Goal: Information Seeking & Learning: Learn about a topic

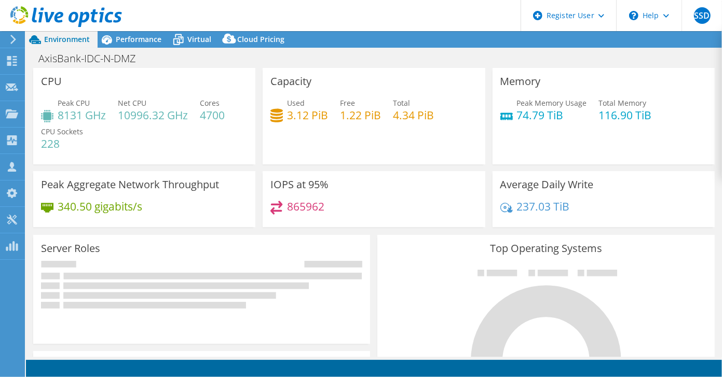
select select "USD"
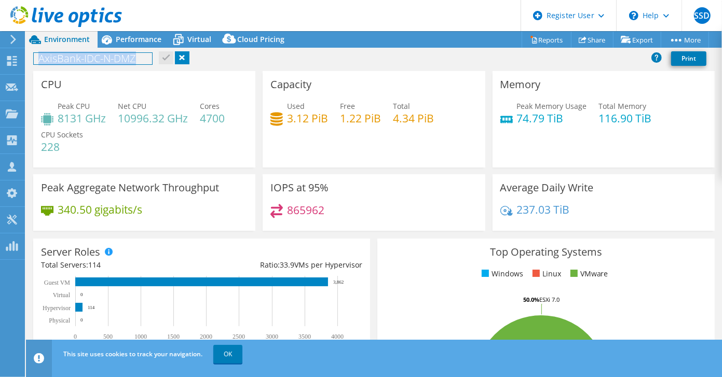
drag, startPoint x: 144, startPoint y: 59, endPoint x: 31, endPoint y: 58, distance: 113.1
click at [31, 58] on div "AxisBank-IDC-N-DMZ Print" at bounding box center [374, 58] width 696 height 19
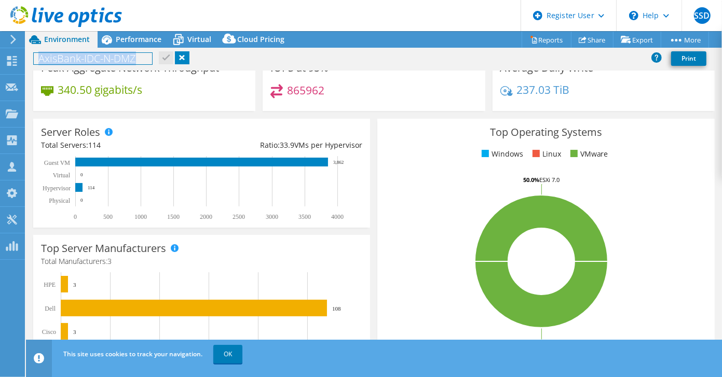
scroll to position [187, 0]
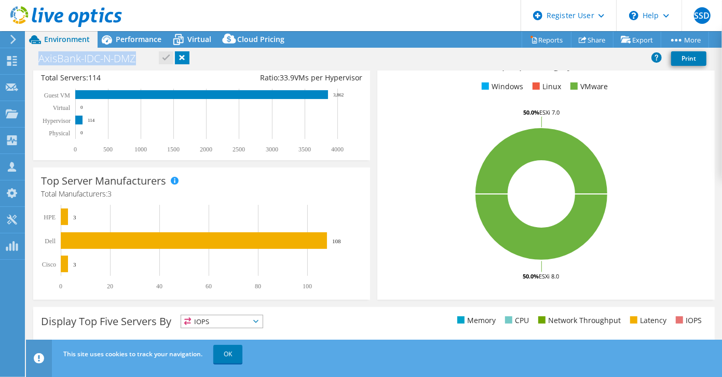
click at [422, 107] on rect at bounding box center [541, 194] width 312 height 182
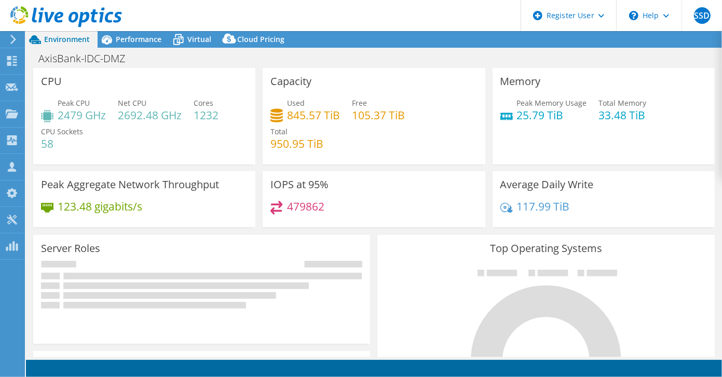
select select "USD"
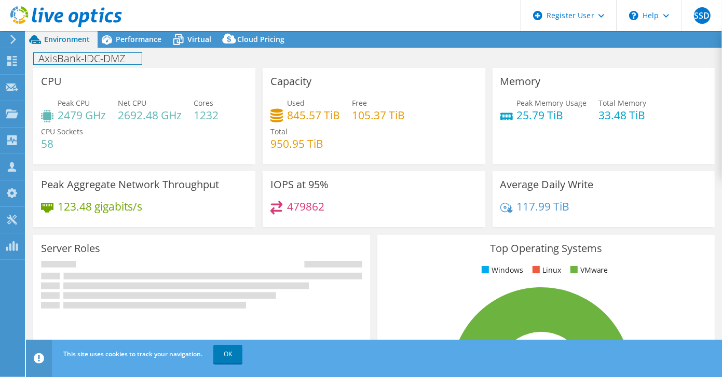
drag, startPoint x: 127, startPoint y: 60, endPoint x: 87, endPoint y: 60, distance: 40.5
click at [87, 60] on h1 "AxisBank-IDC-DMZ" at bounding box center [88, 58] width 108 height 11
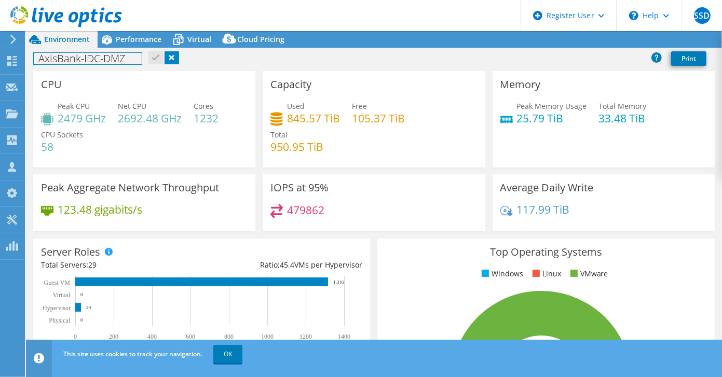
click at [85, 60] on h1 "AxisBank-IDC-DMZ" at bounding box center [88, 58] width 108 height 11
drag, startPoint x: 83, startPoint y: 60, endPoint x: 125, endPoint y: 60, distance: 41.5
click at [125, 60] on h1 "AxisBank-IDC-DMZ" at bounding box center [88, 58] width 108 height 11
copy h1 "IDC-DMZ"
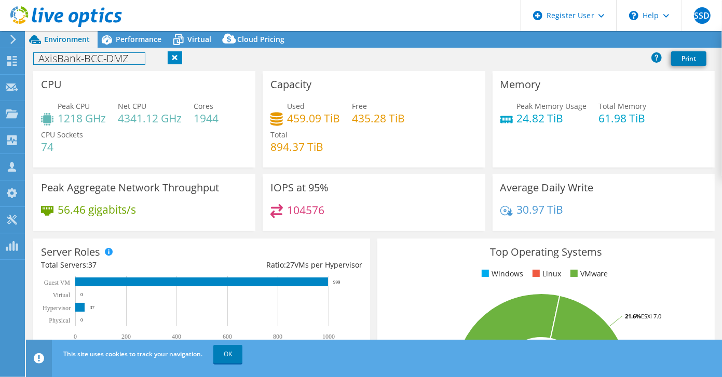
drag, startPoint x: 85, startPoint y: 57, endPoint x: 134, endPoint y: 60, distance: 48.8
click at [134, 60] on h1 "AxisBank-BCC-DMZ" at bounding box center [89, 58] width 111 height 11
drag, startPoint x: 85, startPoint y: 59, endPoint x: 139, endPoint y: 61, distance: 53.5
click at [139, 61] on h1 "AxisBank-BCC-DMZ" at bounding box center [89, 58] width 111 height 11
copy h1 "BCC-DMZ"
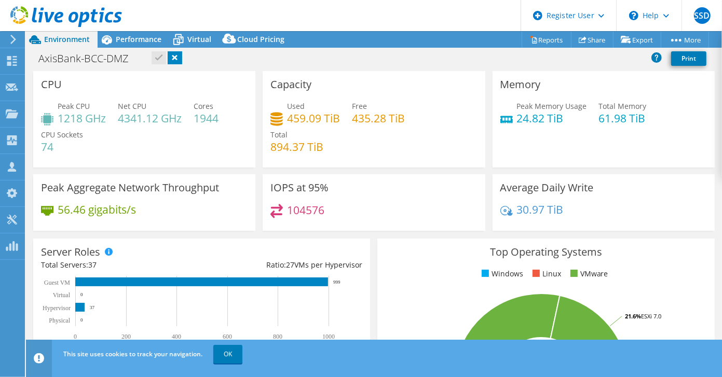
click at [165, 142] on div "Peak CPU 1218 GHz Net CPU 4341.12 GHz Cores 1944 CPU Sockets 74" at bounding box center [144, 132] width 207 height 62
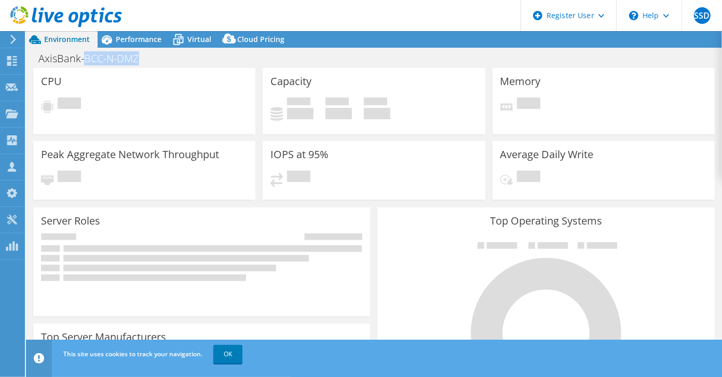
click at [145, 58] on h1 "AxisBank-BCC-N-DMZ" at bounding box center [94, 58] width 121 height 11
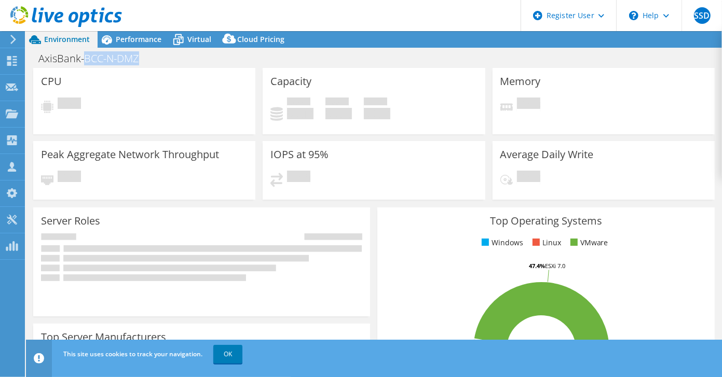
select select "USD"
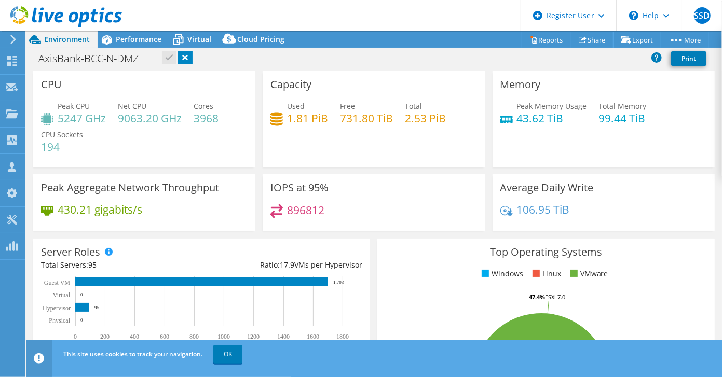
click at [194, 152] on div "Peak CPU 5247 GHz Net CPU 9063.20 GHz Cores 3968 CPU Sockets 194" at bounding box center [144, 132] width 207 height 62
